Goal: Task Accomplishment & Management: Manage account settings

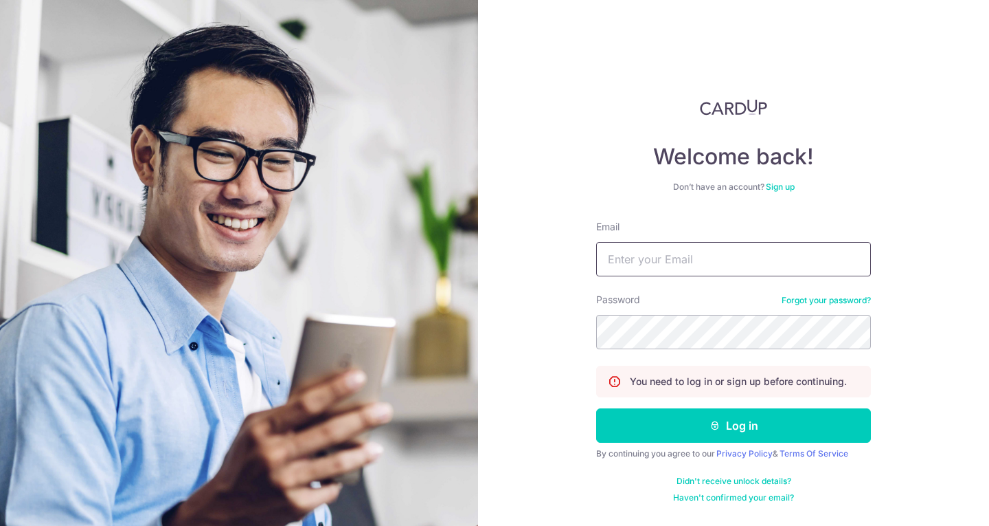
click at [627, 251] on input "Email" at bounding box center [733, 259] width 275 height 34
type input "ㄑ"
type input "[EMAIL_ADDRESS][DOMAIN_NAME]"
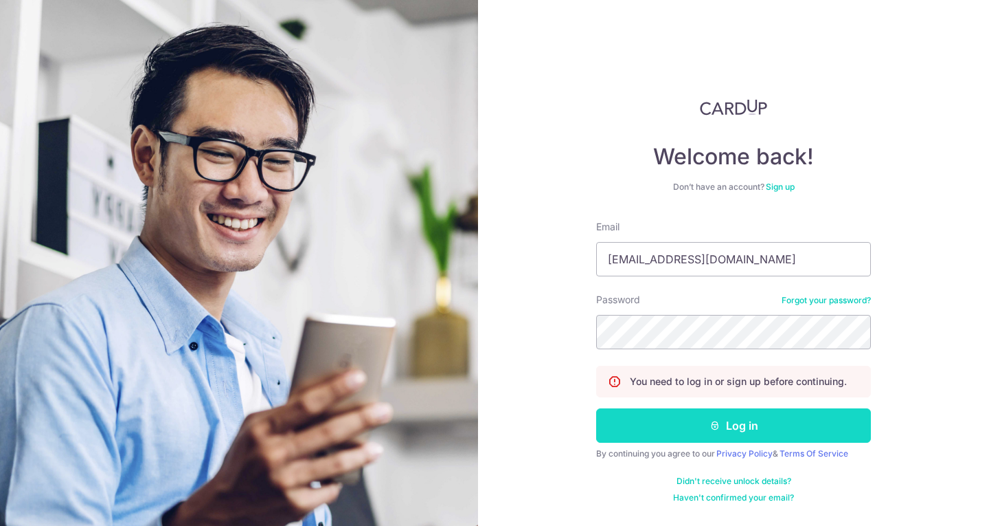
click at [732, 417] on button "Log in" at bounding box center [733, 425] width 275 height 34
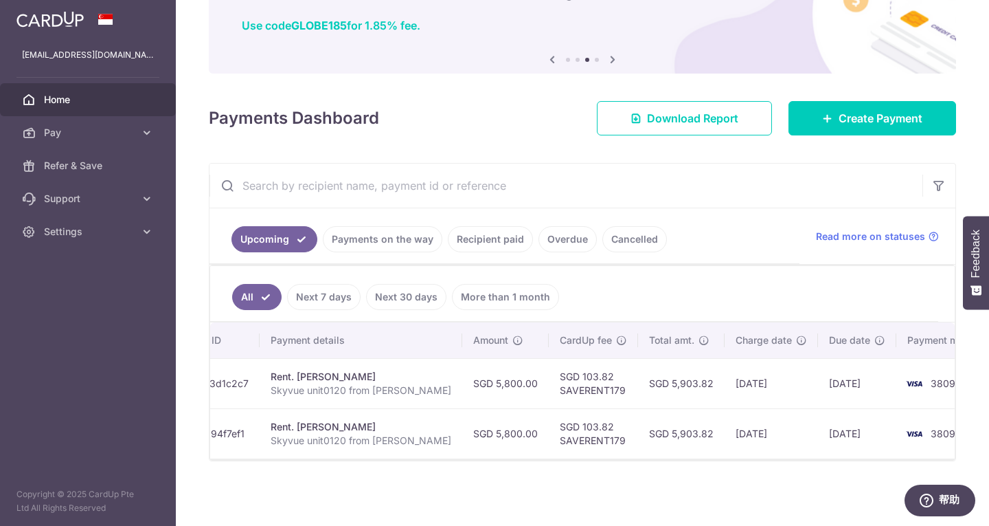
scroll to position [0, 251]
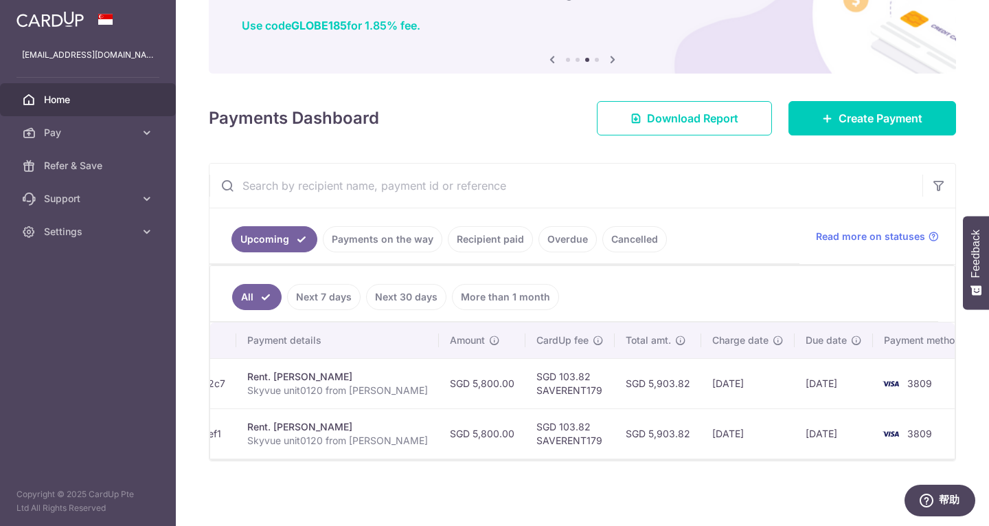
click at [799, 419] on td "08/10/2025" at bounding box center [834, 433] width 78 height 50
click at [795, 427] on td "08/10/2025" at bounding box center [834, 433] width 78 height 50
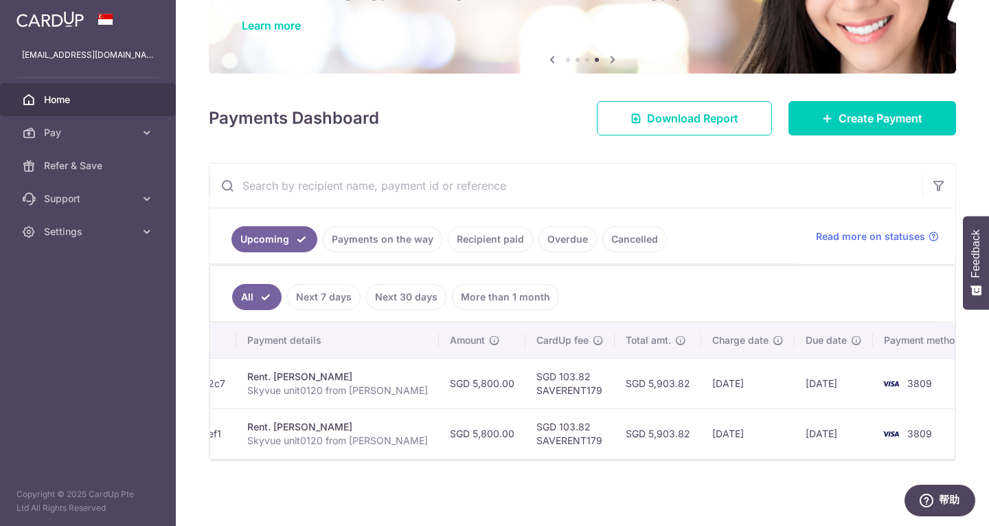
scroll to position [0, 0]
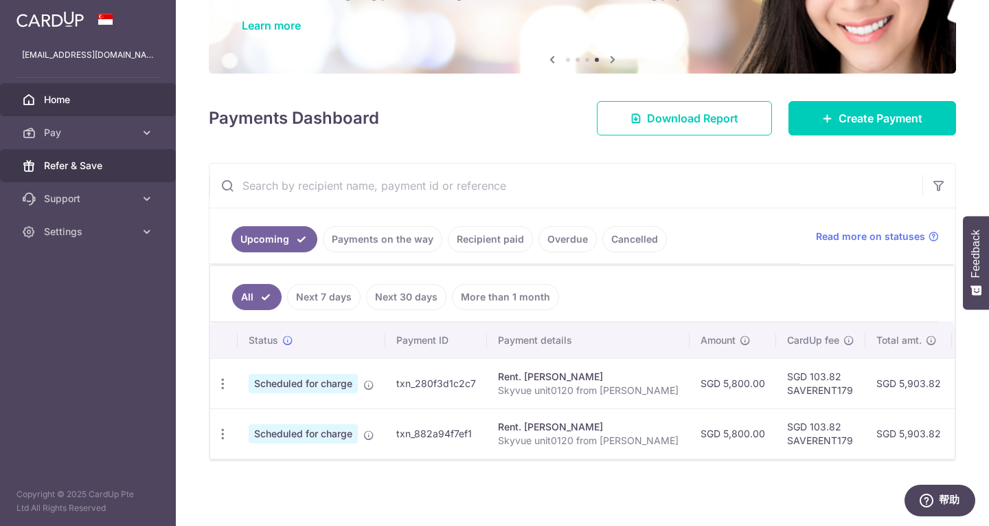
click at [71, 157] on link "Refer & Save" at bounding box center [88, 165] width 176 height 33
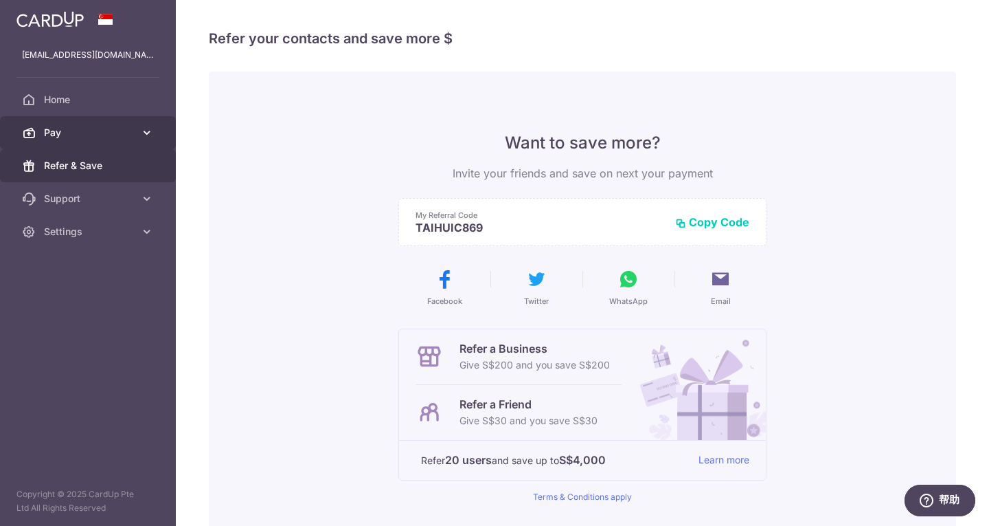
click at [73, 130] on span "Pay" at bounding box center [89, 133] width 91 height 14
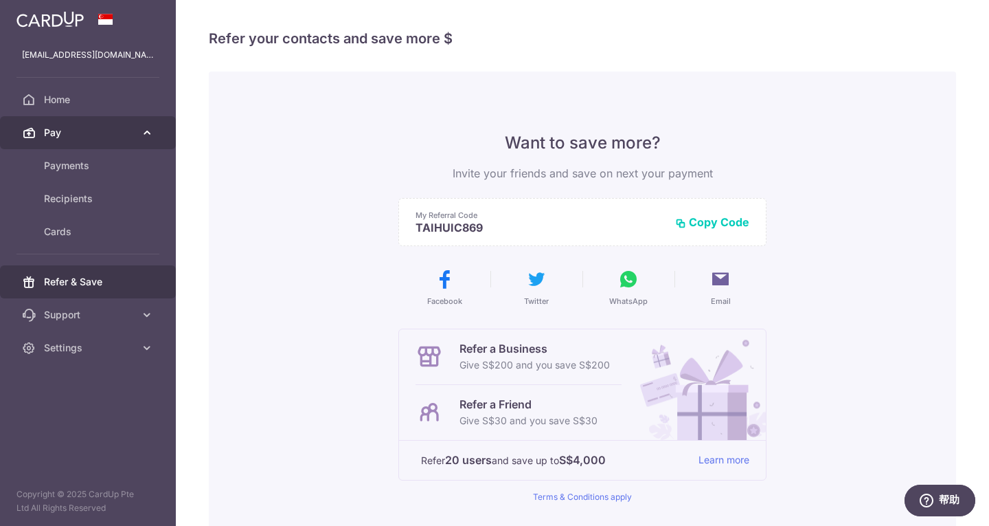
click at [87, 116] on link "Pay" at bounding box center [88, 132] width 176 height 33
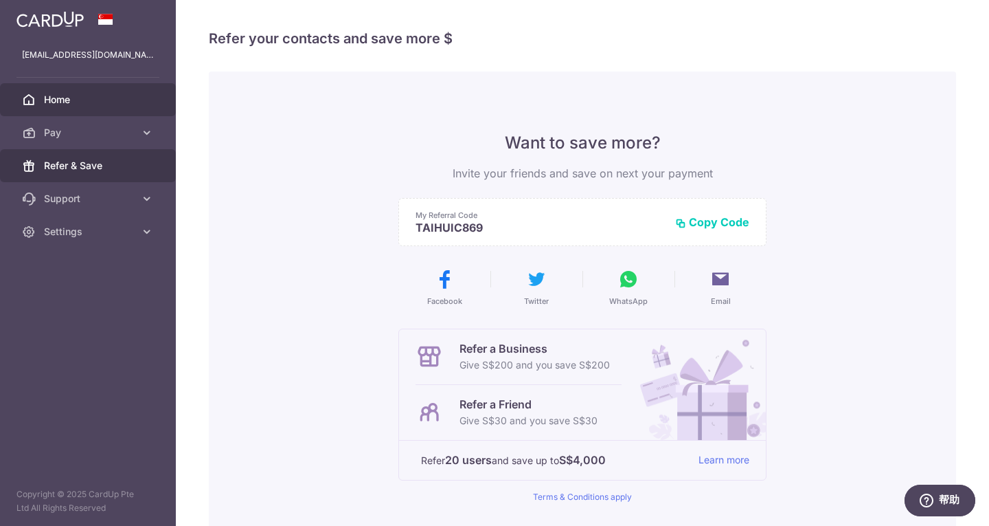
click at [87, 104] on span "Home" at bounding box center [89, 100] width 91 height 14
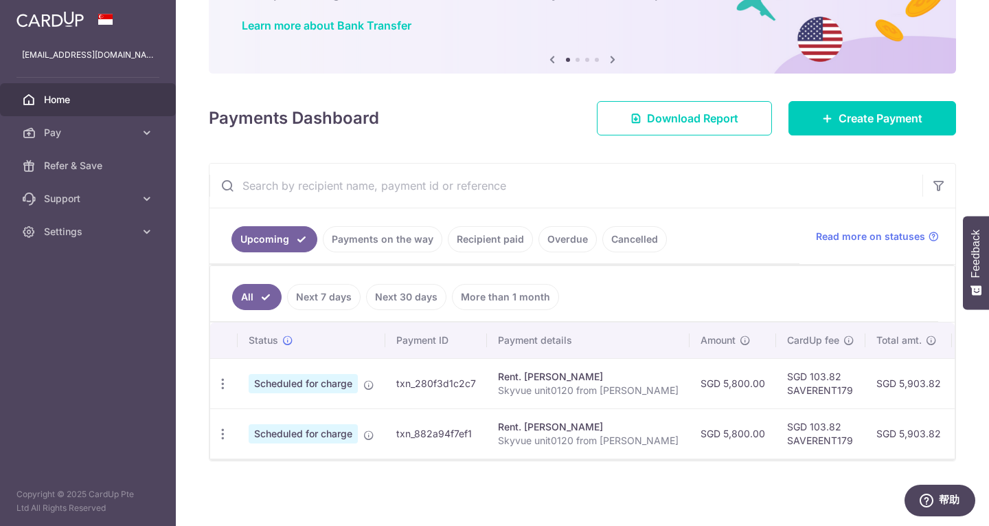
scroll to position [0, 251]
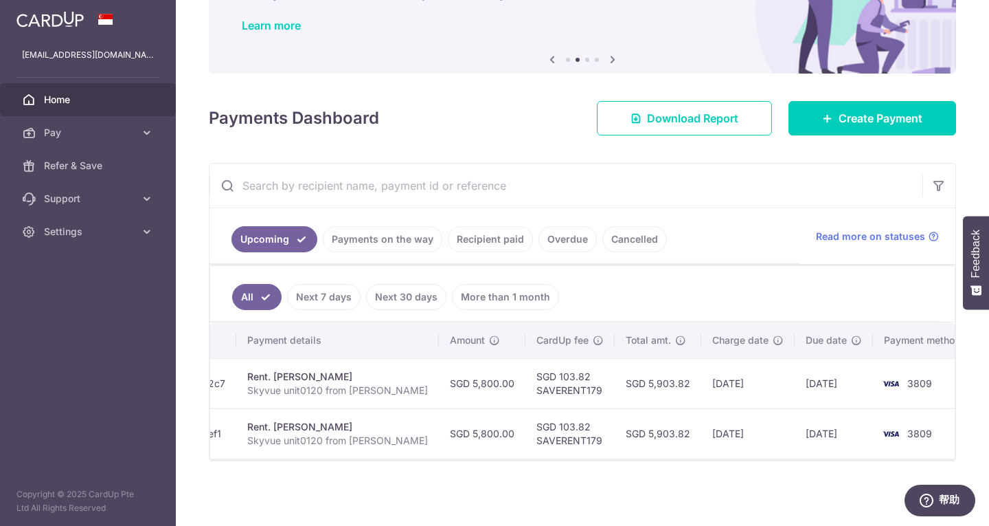
click at [478, 233] on link "Recipient paid" at bounding box center [490, 239] width 85 height 26
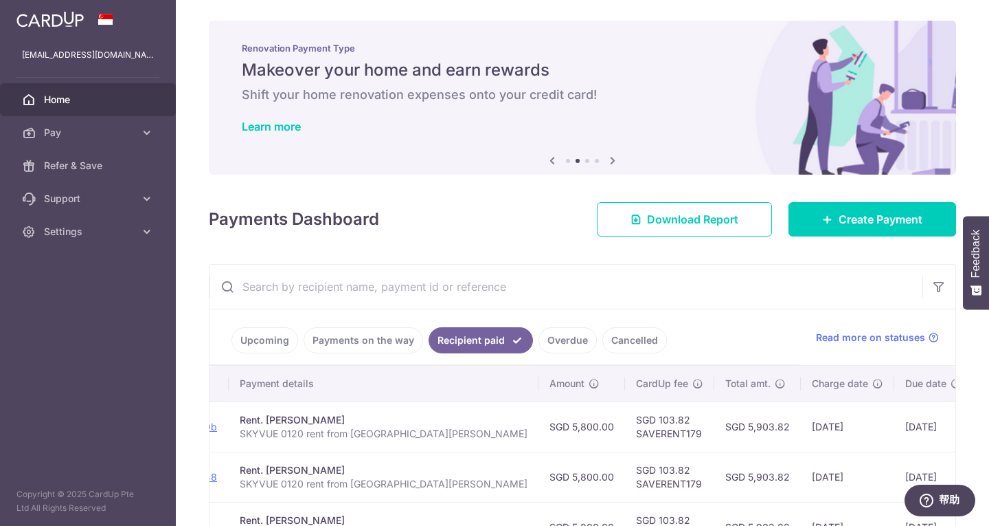
scroll to position [0, 0]
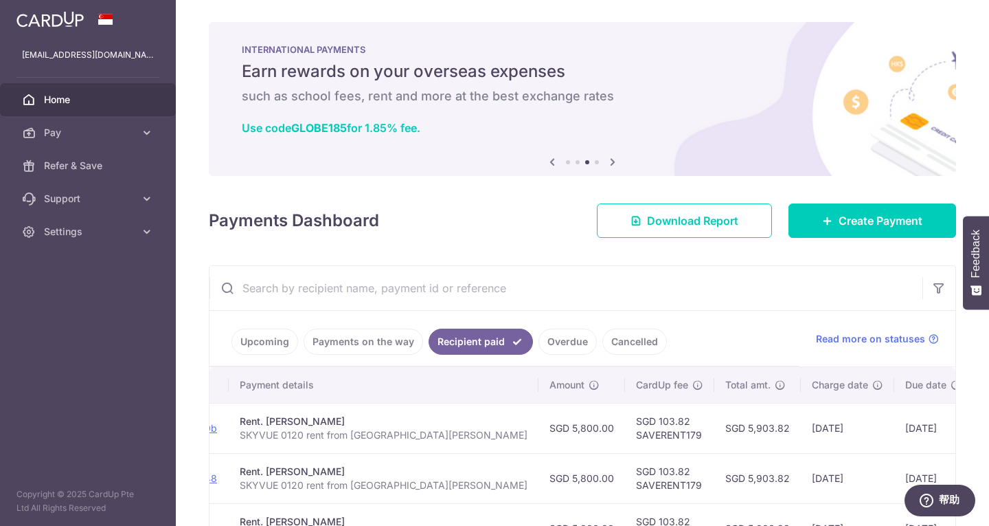
click at [265, 335] on link "Upcoming" at bounding box center [265, 341] width 67 height 26
